Goal: Information Seeking & Learning: Find specific fact

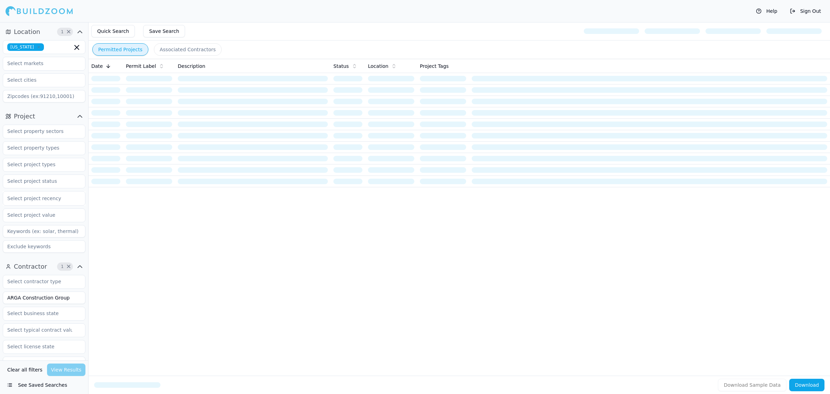
drag, startPoint x: 66, startPoint y: 301, endPoint x: 0, endPoint y: 291, distance: 66.8
click at [0, 291] on div "Contractor 1 × ARGA Construction Group Verified License Has Phone Has Email Has…" at bounding box center [44, 376] width 88 height 237
click at [49, 167] on input "text" at bounding box center [39, 164] width 73 height 12
type input "new con"
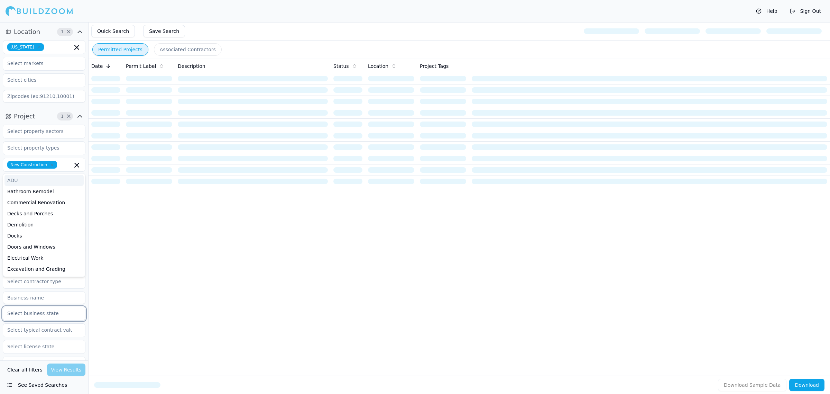
click at [41, 310] on input "text" at bounding box center [39, 313] width 73 height 12
click at [47, 298] on input at bounding box center [44, 297] width 83 height 12
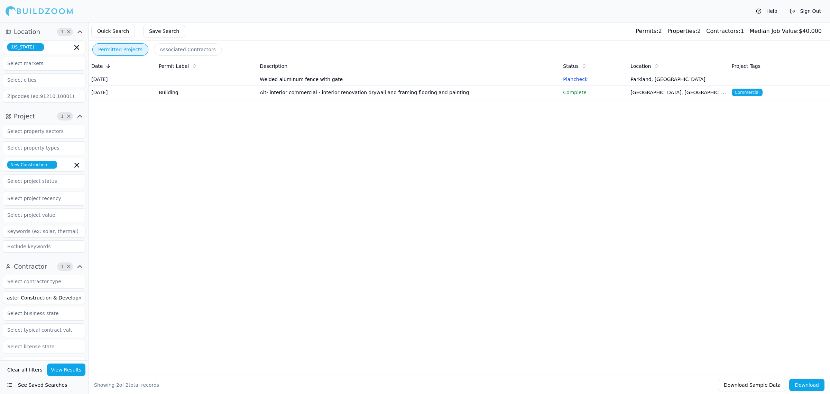
type input "Master Construction & Development"
click at [60, 371] on button "View Results" at bounding box center [66, 369] width 39 height 12
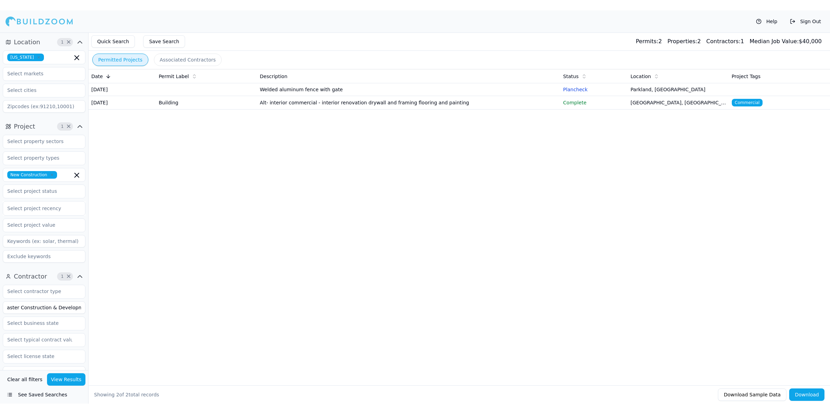
scroll to position [0, 0]
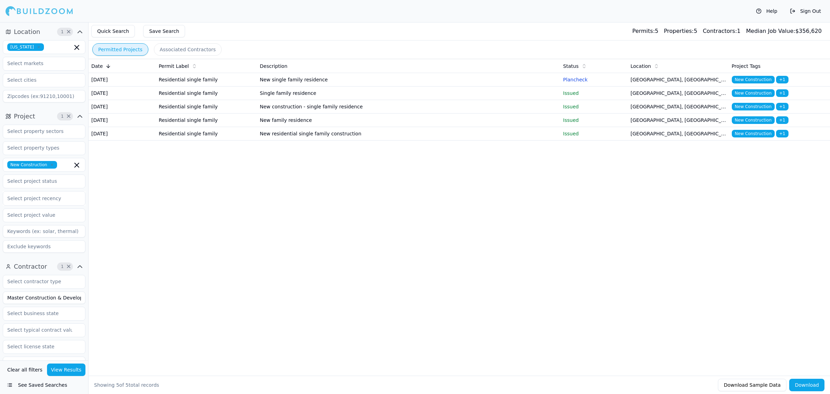
click at [424, 248] on div "Date Permit Label Description Status Location Project Tags [DATE] Residential s…" at bounding box center [460, 206] width 742 height 294
click at [438, 293] on div "Date Permit Label Description Status Location Project Tags [DATE] Residential s…" at bounding box center [460, 206] width 742 height 294
click at [493, 343] on div "Date Permit Label Description Status Location Project Tags [DATE] Residential s…" at bounding box center [460, 206] width 742 height 294
click at [485, 336] on div "Date Permit Label Description Status Location Project Tags [DATE] Residential s…" at bounding box center [460, 206] width 742 height 294
drag, startPoint x: 414, startPoint y: 301, endPoint x: 475, endPoint y: 265, distance: 70.3
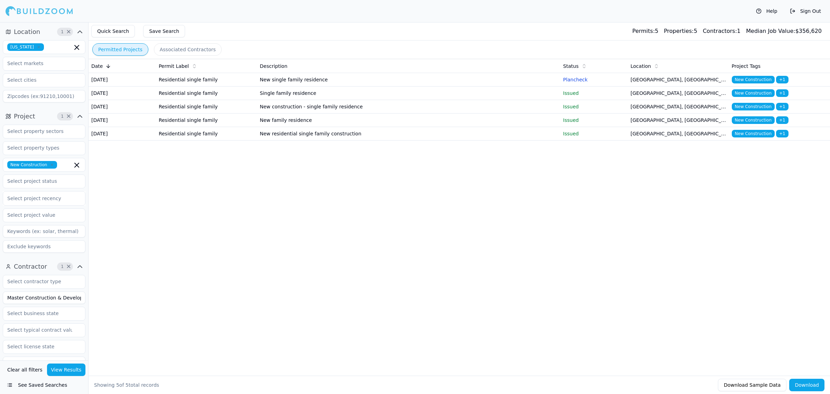
click at [414, 301] on div "Date Permit Label Description Status Location Project Tags [DATE] Residential s…" at bounding box center [460, 206] width 742 height 294
click at [565, 299] on div "Date Permit Label Description Status Location Project Tags [DATE] Residential s…" at bounding box center [460, 206] width 742 height 294
click at [430, 140] on td "New residential single family construction" at bounding box center [408, 133] width 303 height 13
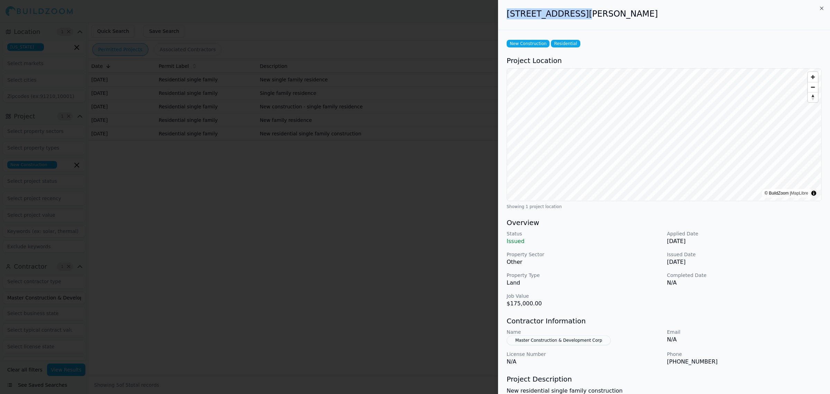
drag, startPoint x: 506, startPoint y: 13, endPoint x: 564, endPoint y: 17, distance: 58.6
click at [564, 17] on div "[STREET_ADDRESS][PERSON_NAME]" at bounding box center [665, 15] width 332 height 30
copy h2 "[STREET_ADDRESS][PERSON_NAME]"
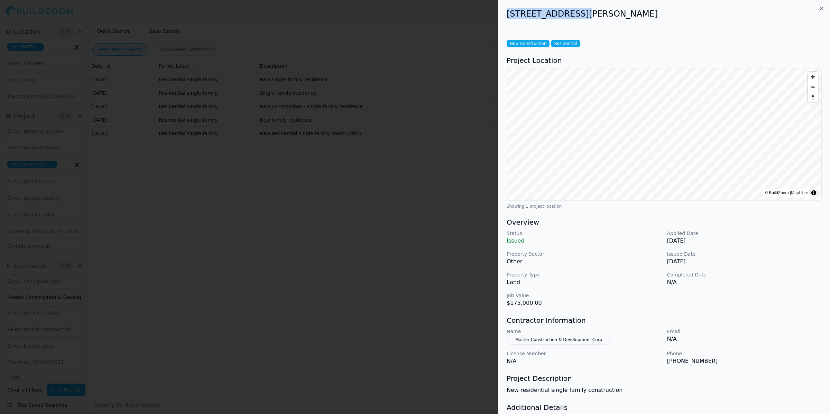
drag, startPoint x: 568, startPoint y: 15, endPoint x: 634, endPoint y: 13, distance: 65.4
click at [634, 13] on h2 "[STREET_ADDRESS][PERSON_NAME]" at bounding box center [664, 13] width 315 height 11
copy h2 "[GEOGRAPHIC_DATA], [GEOGRAPHIC_DATA]"
click at [307, 246] on div at bounding box center [415, 207] width 830 height 414
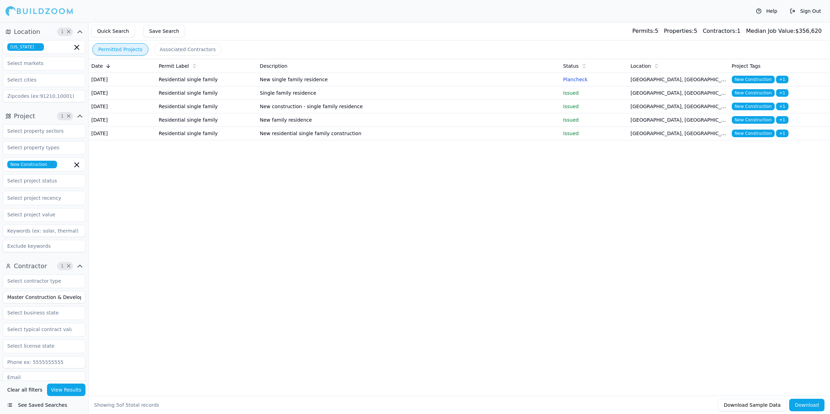
click at [341, 127] on td "New family residence" at bounding box center [408, 119] width 303 height 13
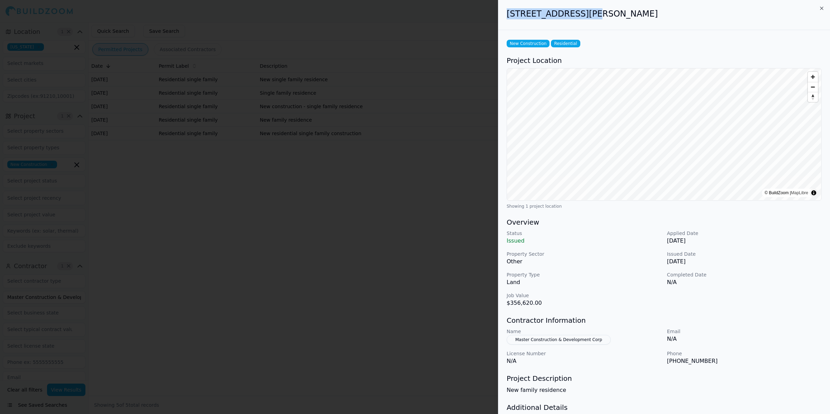
drag, startPoint x: 502, startPoint y: 13, endPoint x: 585, endPoint y: 20, distance: 83.3
click at [585, 20] on div "[STREET_ADDRESS][PERSON_NAME]" at bounding box center [665, 15] width 332 height 30
copy h2 "[STREET_ADDRESS][PERSON_NAME]"
drag, startPoint x: 738, startPoint y: 23, endPoint x: 540, endPoint y: 17, distance: 197.3
click at [725, 23] on div "[STREET_ADDRESS][PERSON_NAME]" at bounding box center [665, 15] width 332 height 30
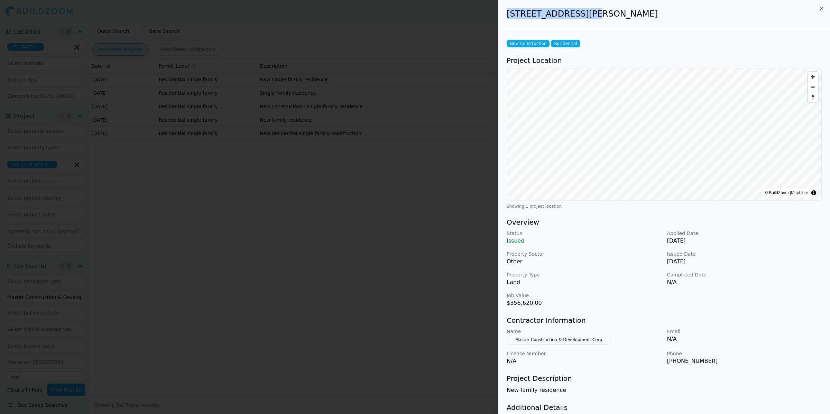
drag, startPoint x: 508, startPoint y: 15, endPoint x: 584, endPoint y: 15, distance: 76.1
click at [584, 15] on h2 "[STREET_ADDRESS][PERSON_NAME]" at bounding box center [664, 13] width 315 height 11
copy h2 "[STREET_ADDRESS][PERSON_NAME]"
drag, startPoint x: 529, startPoint y: 303, endPoint x: 510, endPoint y: 300, distance: 18.6
click at [510, 300] on p "$356,620.00" at bounding box center [584, 303] width 155 height 8
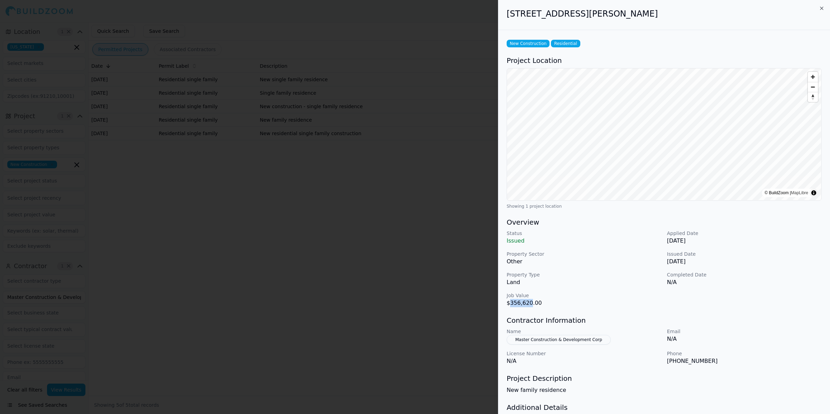
copy p "356,620"
click at [645, 200] on div "New Construction Residential Project Location © BuildZoom | MapLibre Showing 1 …" at bounding box center [665, 245] width 332 height 430
drag, startPoint x: 589, startPoint y: 15, endPoint x: 655, endPoint y: 18, distance: 65.5
click at [655, 18] on h2 "[STREET_ADDRESS][PERSON_NAME]" at bounding box center [664, 13] width 315 height 11
copy h2 "[GEOGRAPHIC_DATA], [GEOGRAPHIC_DATA]"
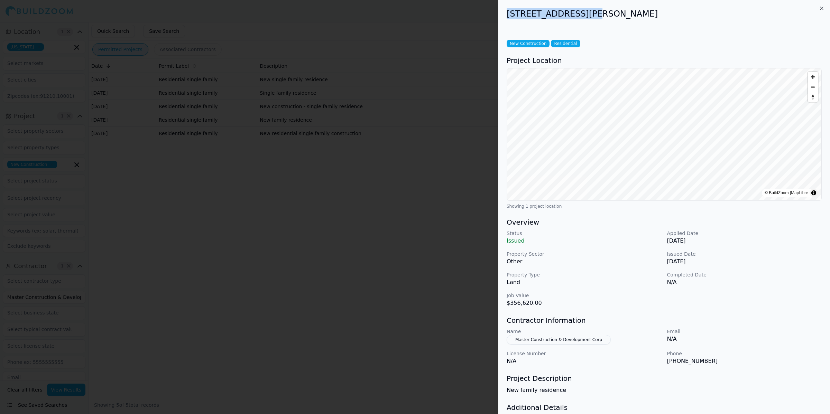
drag, startPoint x: 504, startPoint y: 12, endPoint x: 585, endPoint y: 10, distance: 81.0
click at [585, 10] on div "[STREET_ADDRESS][PERSON_NAME]" at bounding box center [665, 15] width 332 height 30
copy h2 "[STREET_ADDRESS][PERSON_NAME]"
click at [366, 246] on div at bounding box center [415, 207] width 830 height 414
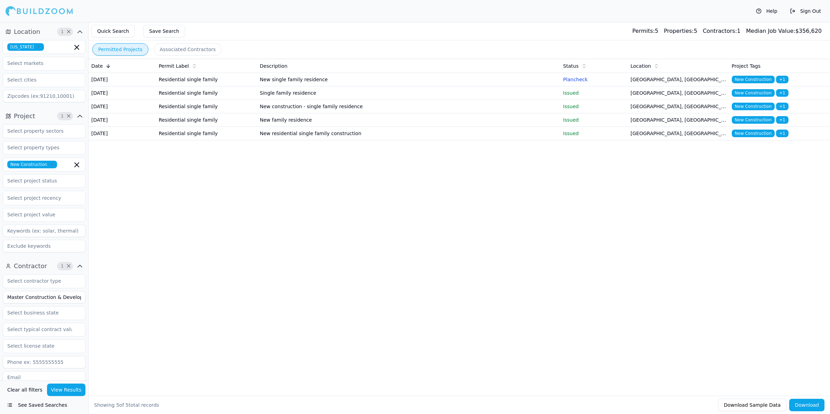
click at [356, 113] on td "New construction - single family residence" at bounding box center [408, 106] width 303 height 13
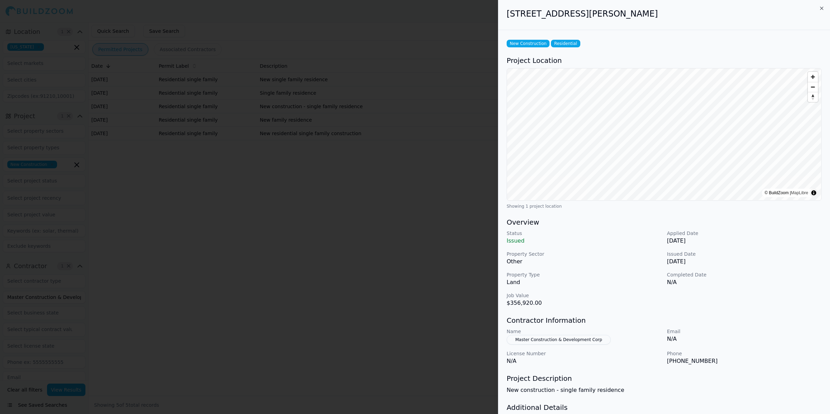
click at [324, 213] on div at bounding box center [415, 207] width 830 height 414
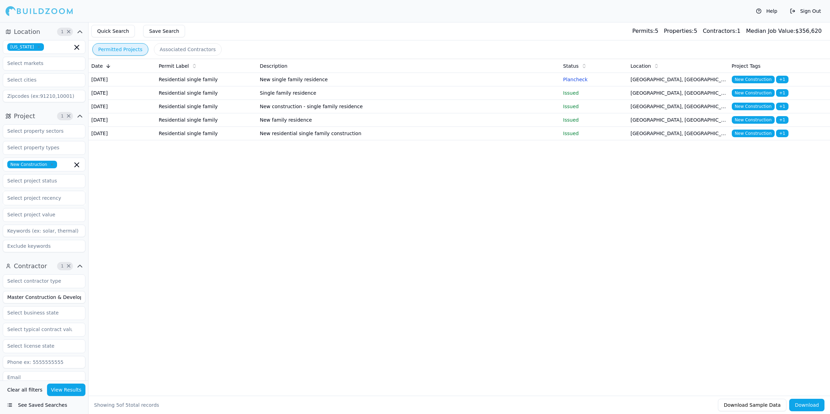
click at [329, 140] on td "New residential single family construction" at bounding box center [408, 133] width 303 height 13
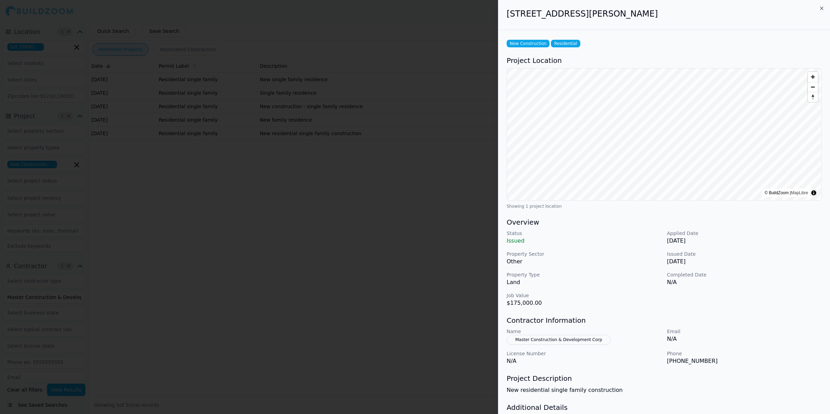
click at [327, 326] on div at bounding box center [415, 207] width 830 height 414
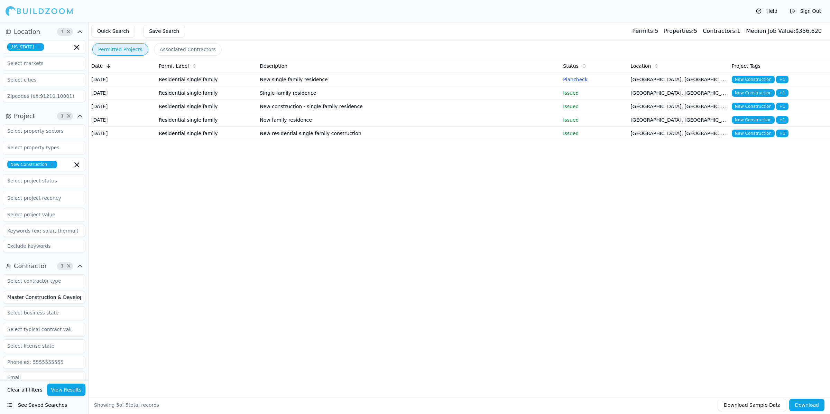
click at [327, 326] on div "Date Permit Label Description Status Location Project Tags [DATE] Residential s…" at bounding box center [460, 216] width 742 height 315
